Goal: Navigation & Orientation: Find specific page/section

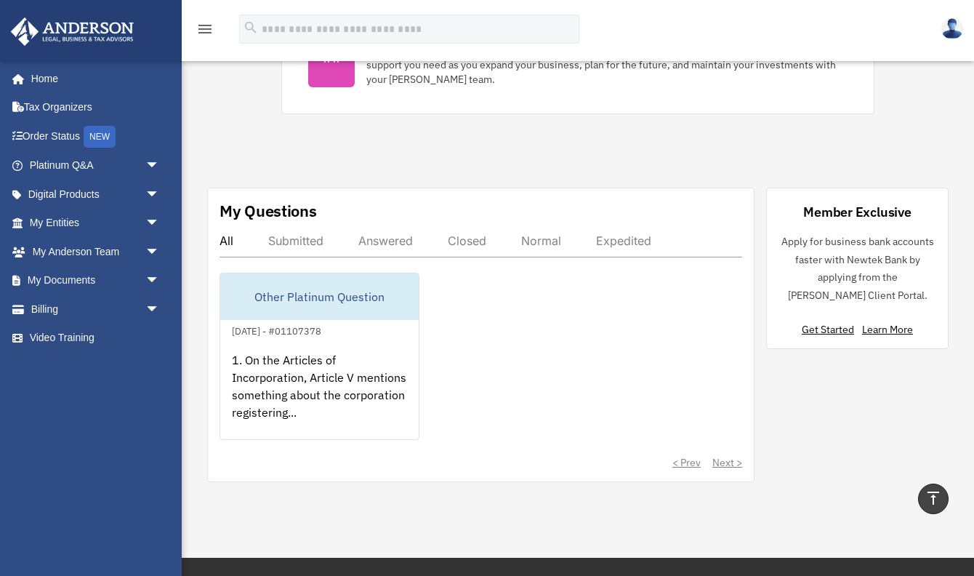
scroll to position [698, 0]
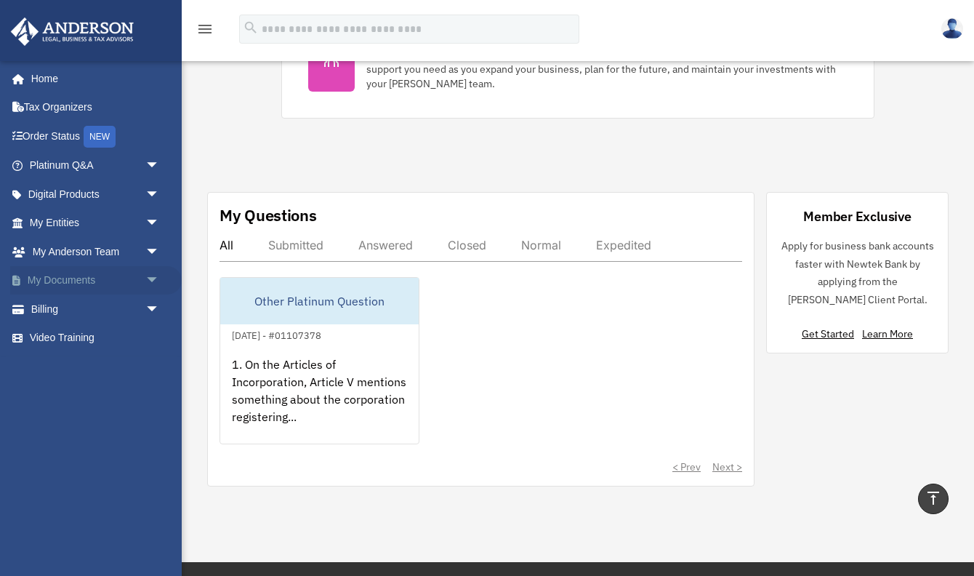
click at [81, 281] on link "My Documents arrow_drop_down" at bounding box center [96, 280] width 172 height 29
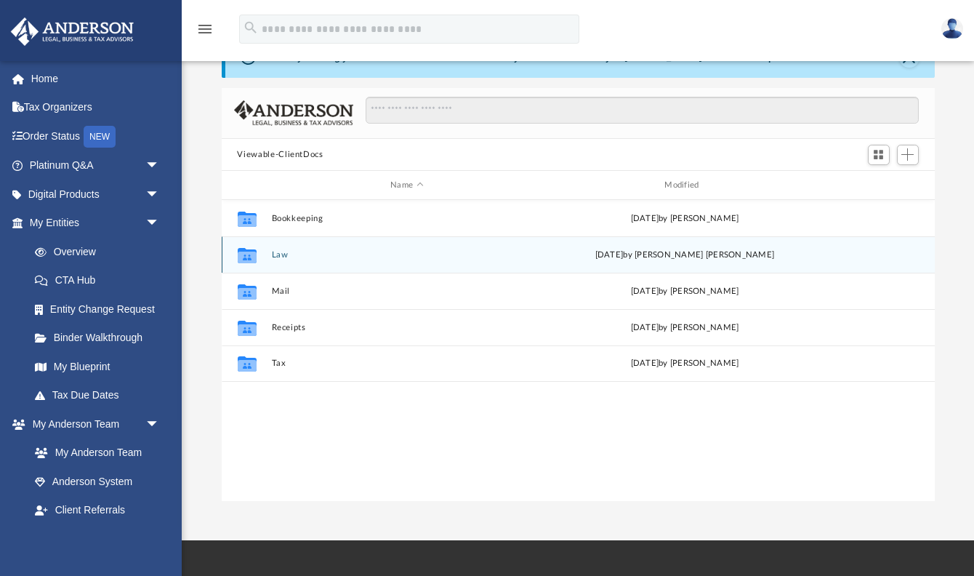
scroll to position [49, 0]
click at [304, 254] on button "Law" at bounding box center [406, 253] width 271 height 9
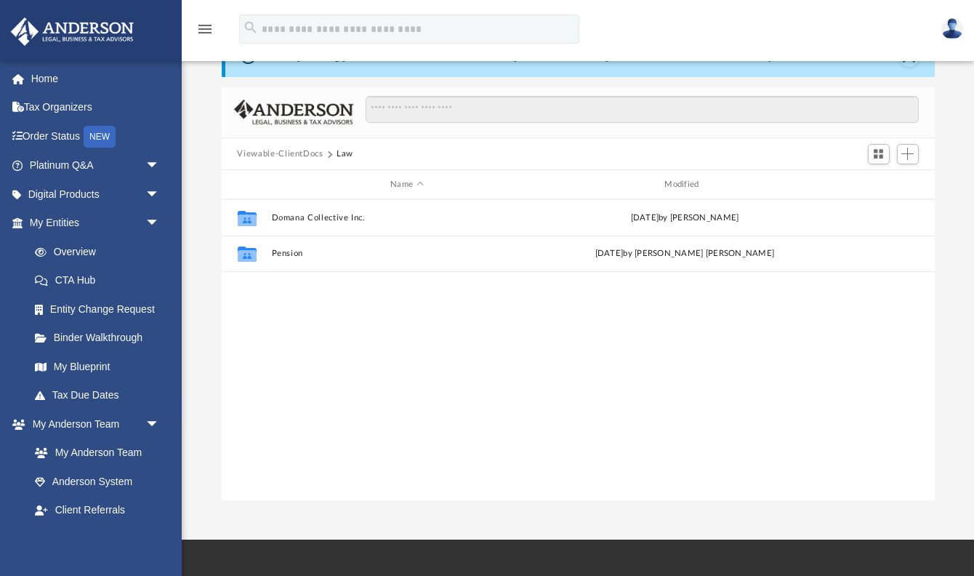
click at [307, 152] on button "Viewable-ClientDocs" at bounding box center [280, 154] width 86 height 13
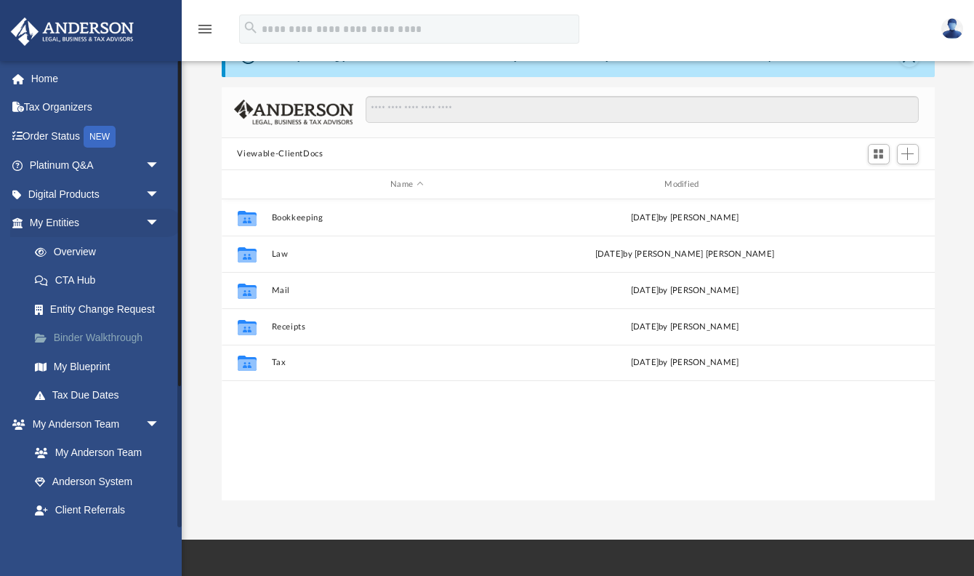
click at [88, 340] on link "Binder Walkthrough" at bounding box center [100, 338] width 161 height 29
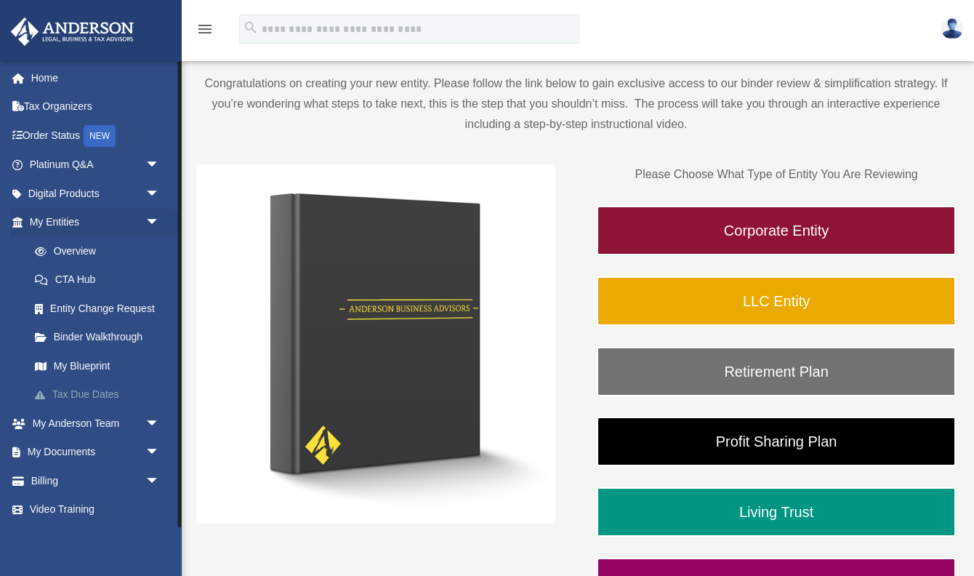
scroll to position [104, 0]
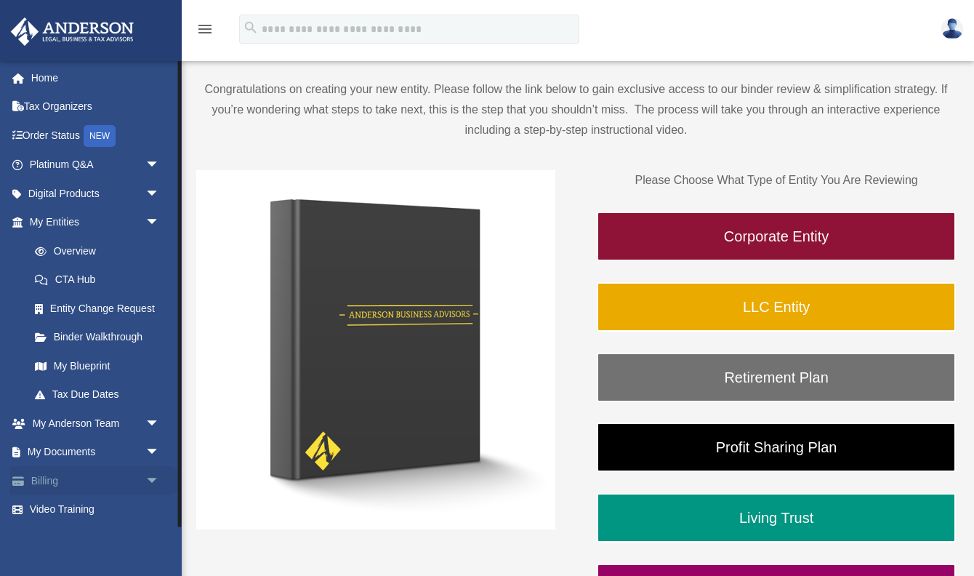
click at [89, 490] on link "Billing arrow_drop_down" at bounding box center [96, 480] width 172 height 29
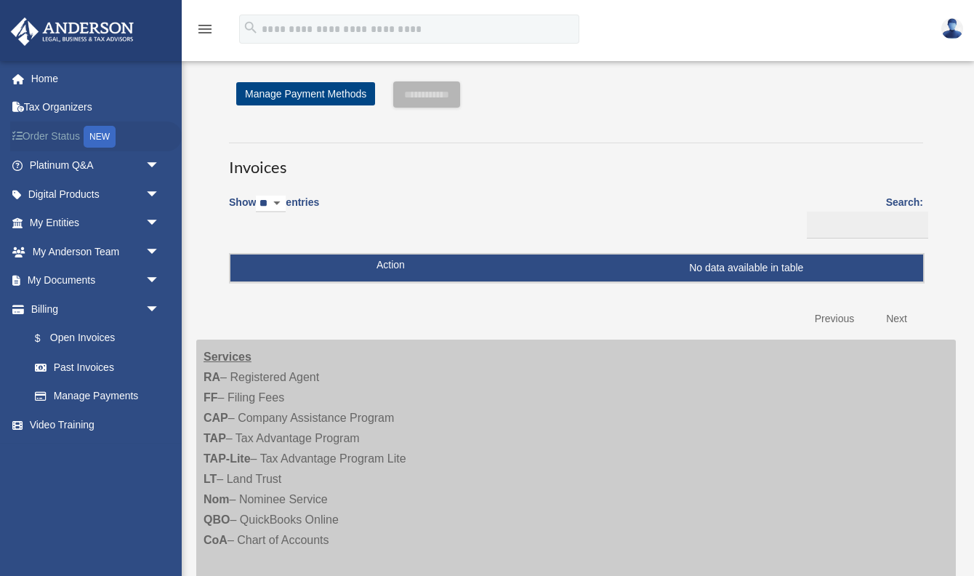
click at [53, 137] on link "Order Status NEW" at bounding box center [96, 136] width 172 height 30
click at [156, 162] on span "arrow_drop_down" at bounding box center [159, 166] width 29 height 30
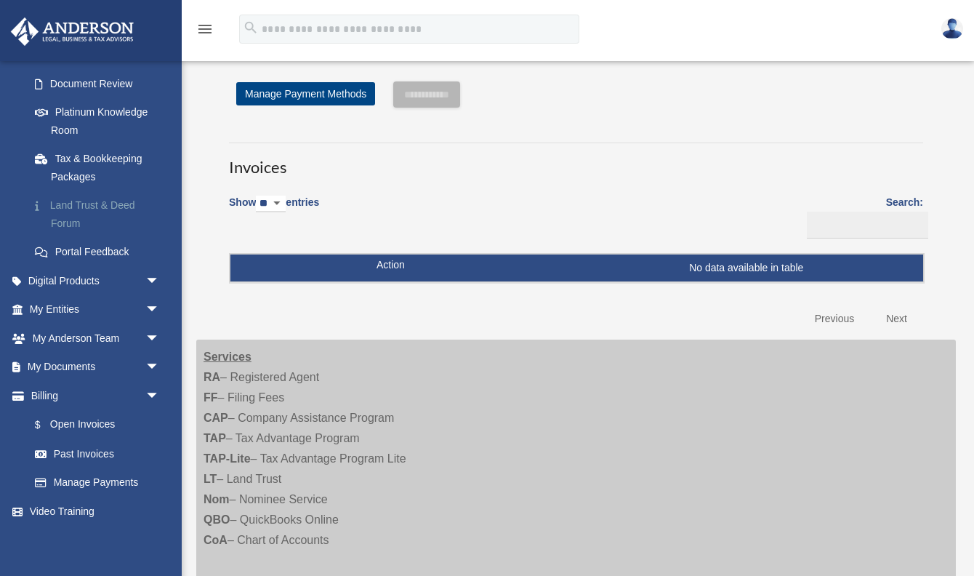
scroll to position [228, 0]
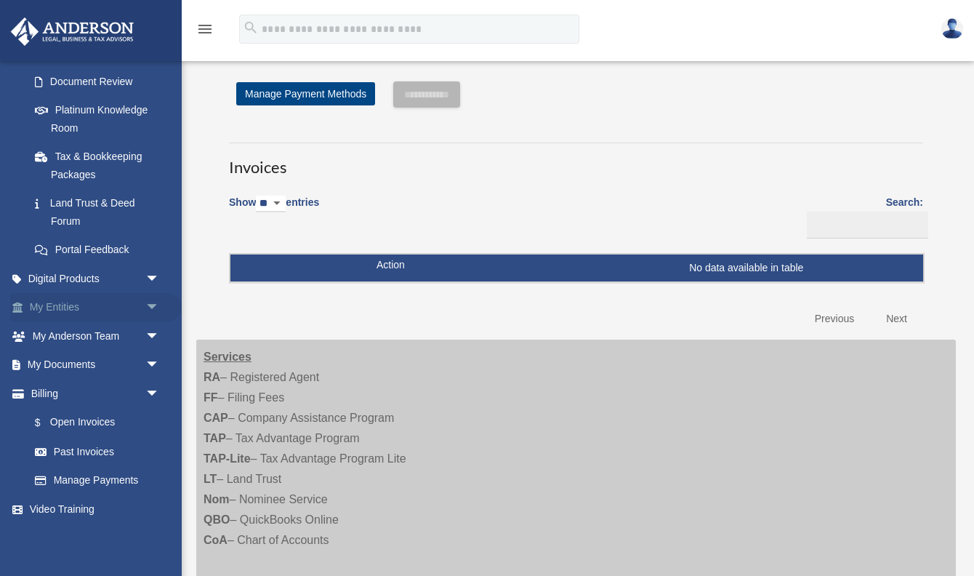
click at [148, 308] on span "arrow_drop_down" at bounding box center [159, 308] width 29 height 30
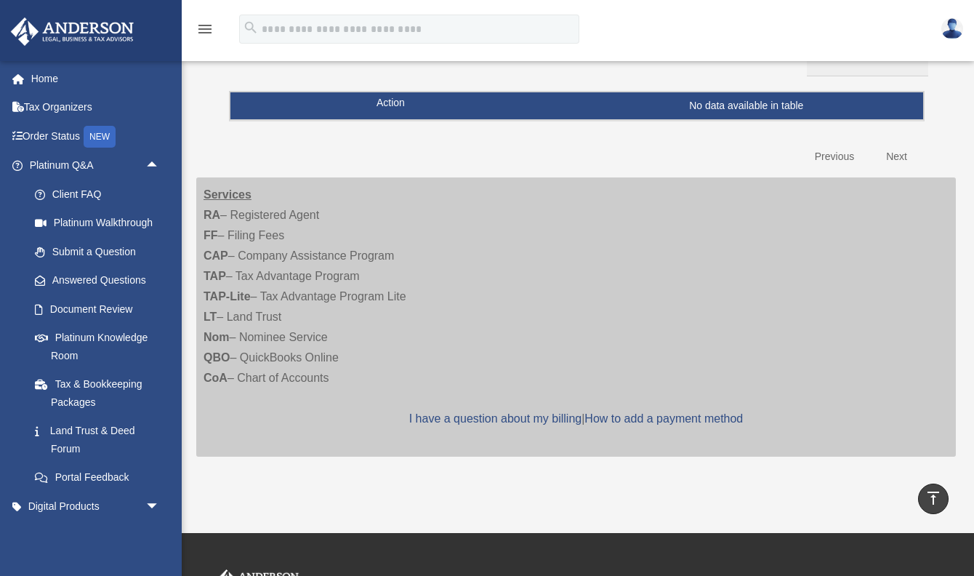
scroll to position [0, 0]
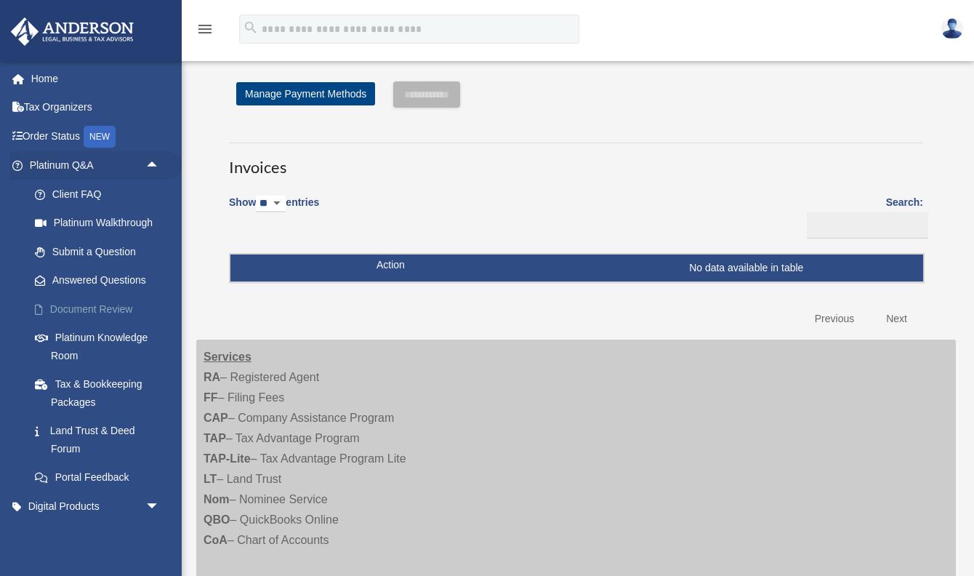
click at [89, 308] on link "Document Review" at bounding box center [100, 308] width 161 height 29
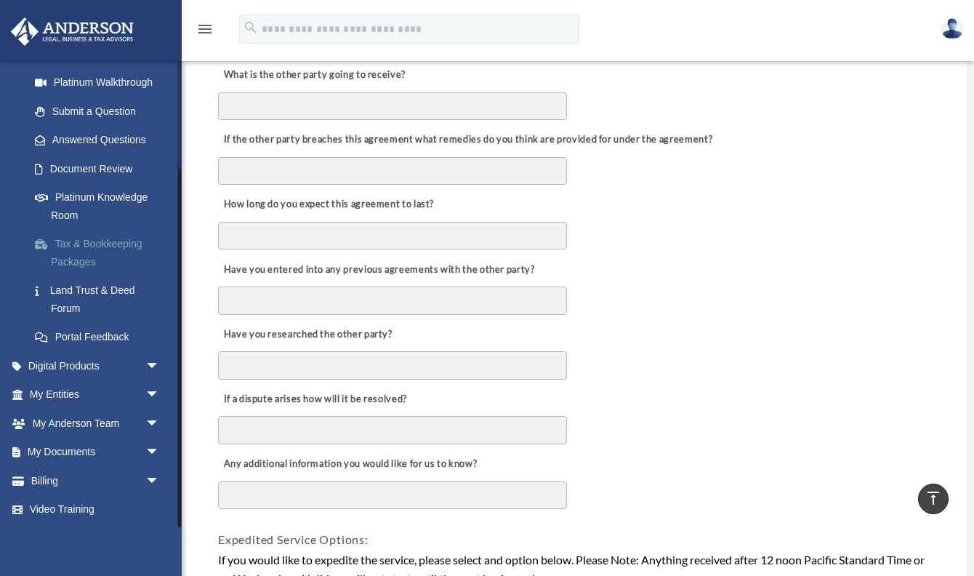
scroll to position [595, 0]
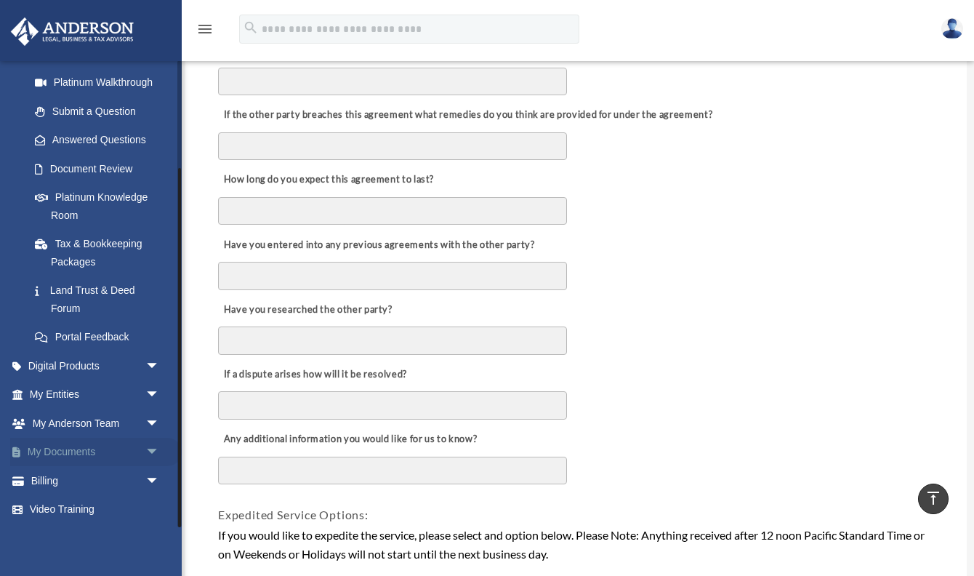
click at [75, 451] on link "My Documents arrow_drop_down" at bounding box center [96, 452] width 172 height 29
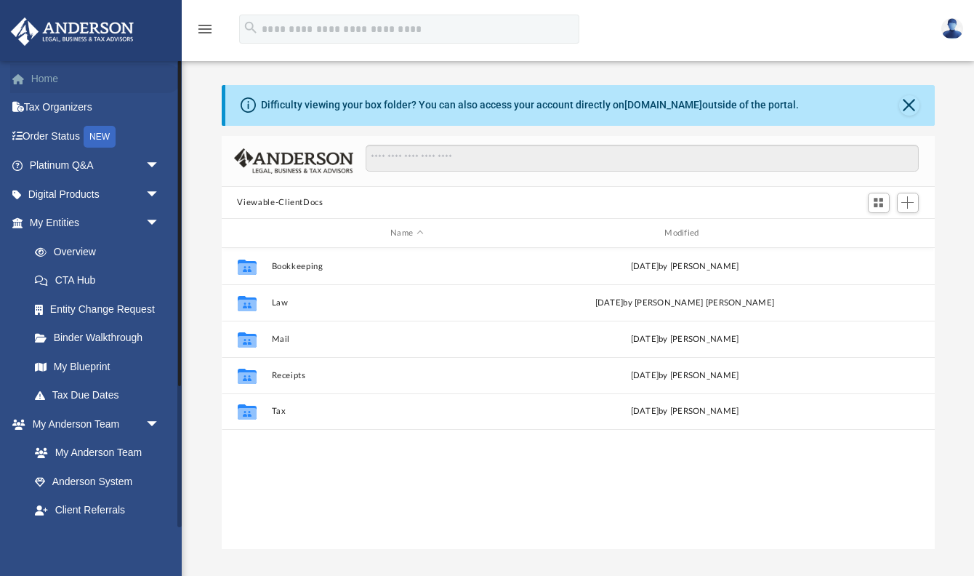
click at [49, 83] on link "Home" at bounding box center [96, 78] width 172 height 29
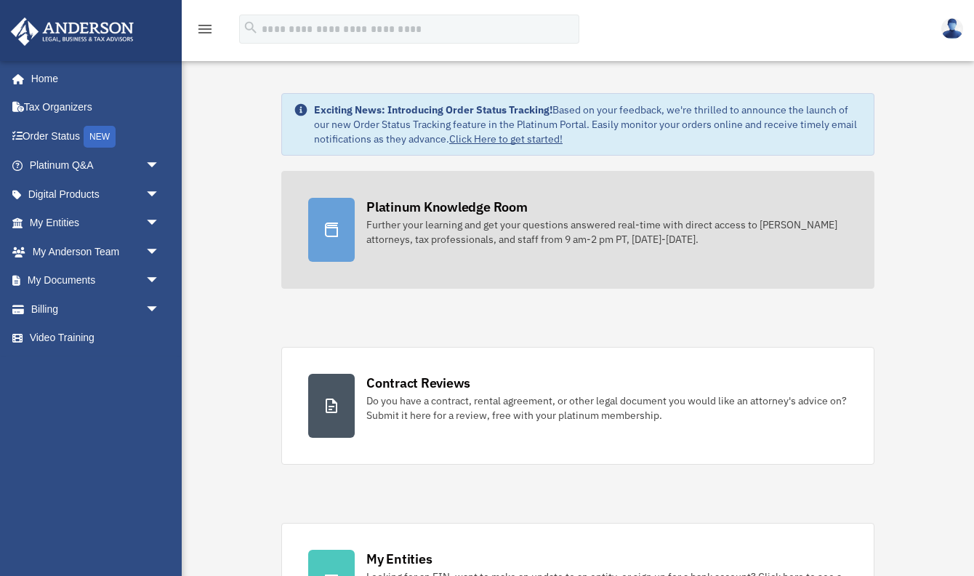
click at [362, 209] on link "Platinum Knowledge Room Further your learning and get your questions answered r…" at bounding box center [577, 230] width 593 height 118
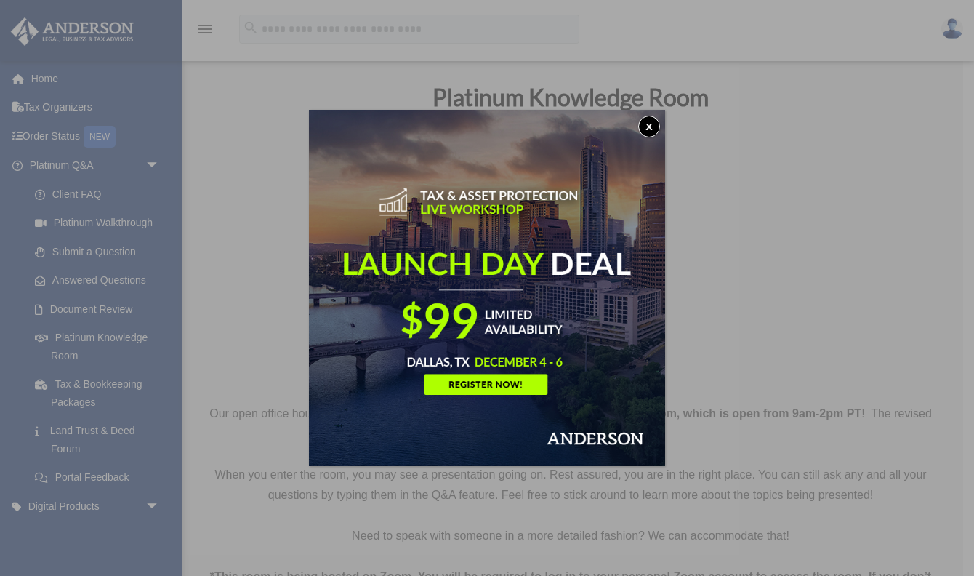
click at [651, 128] on button "x" at bounding box center [649, 127] width 22 height 22
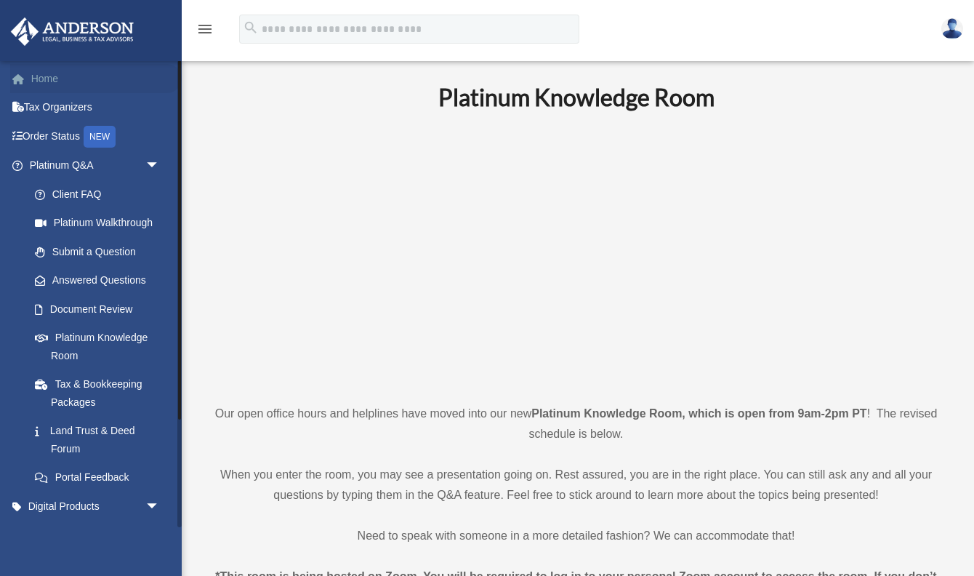
click at [57, 82] on link "Home" at bounding box center [96, 78] width 172 height 29
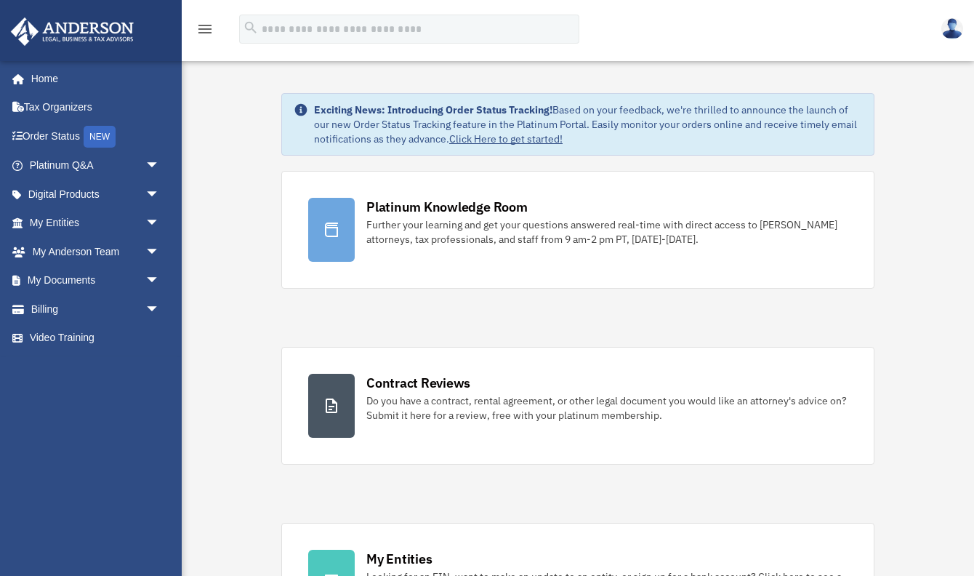
click at [205, 31] on icon "menu" at bounding box center [204, 28] width 17 height 17
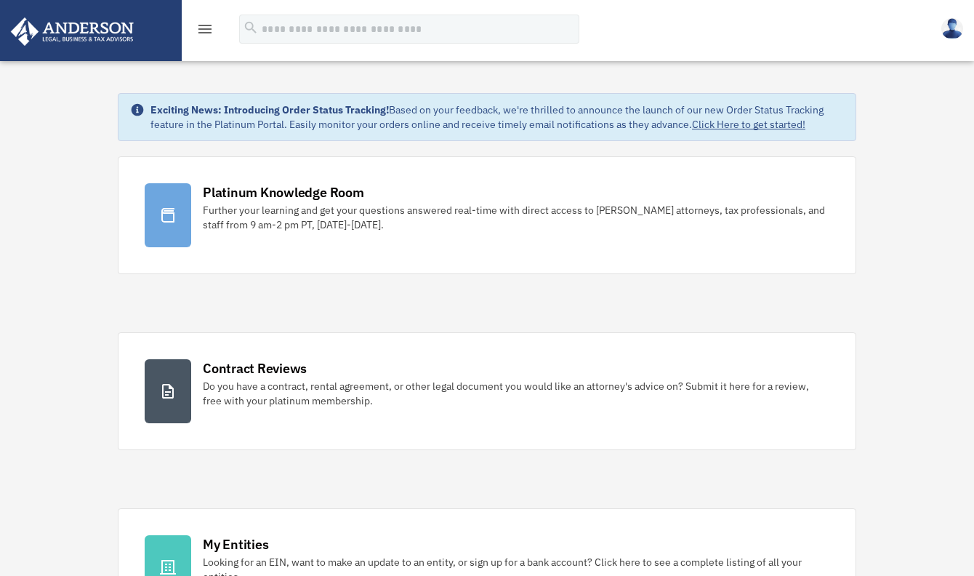
click at [205, 31] on icon "menu" at bounding box center [204, 28] width 17 height 17
